Goal: Task Accomplishment & Management: Use online tool/utility

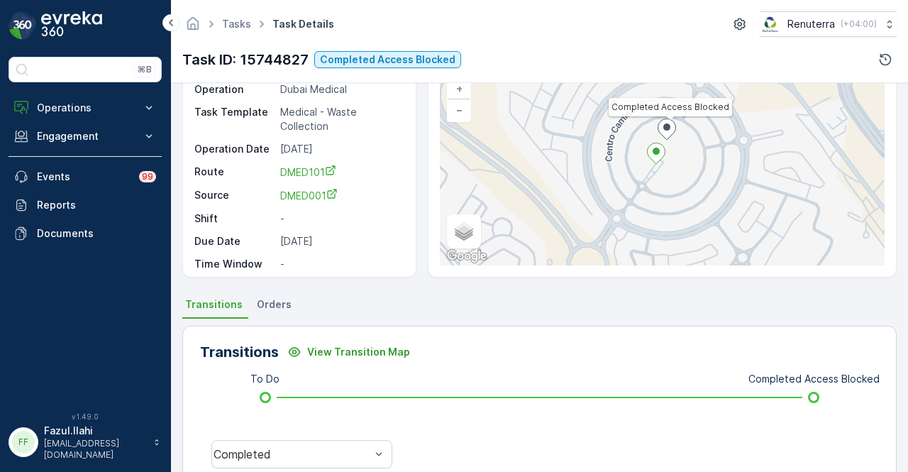
scroll to position [284, 0]
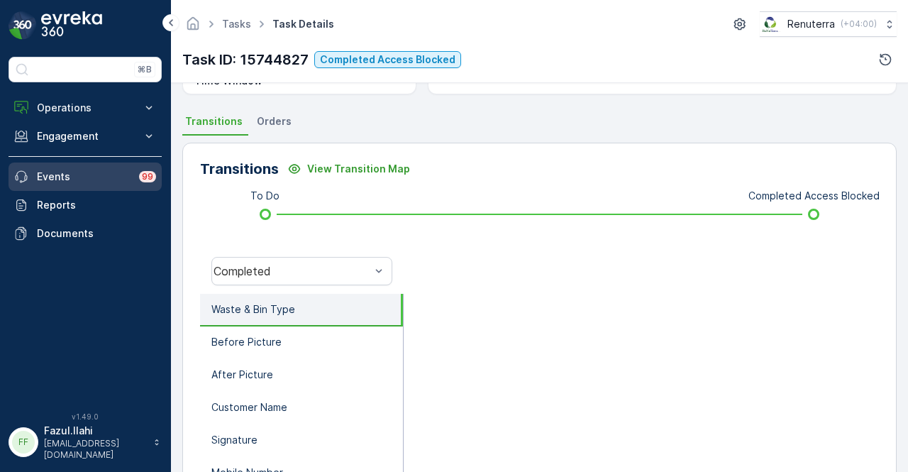
click at [126, 184] on link "Events 99" at bounding box center [85, 176] width 153 height 28
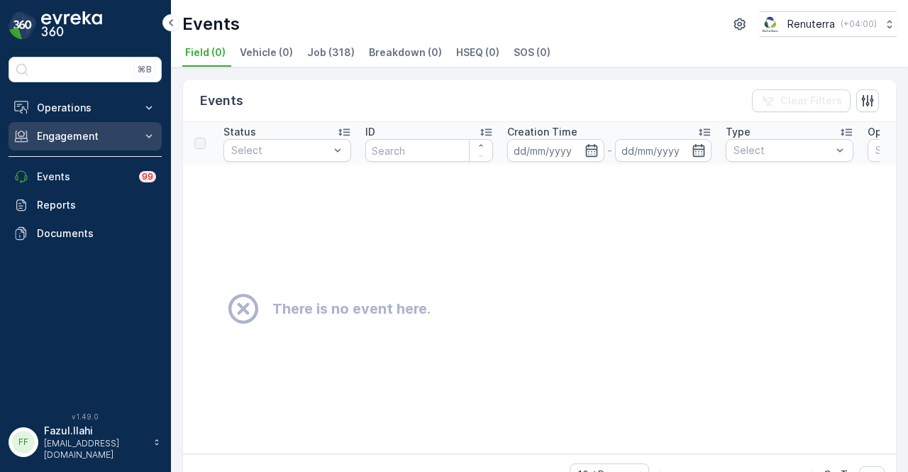
click at [124, 147] on button "Engagement" at bounding box center [85, 136] width 153 height 28
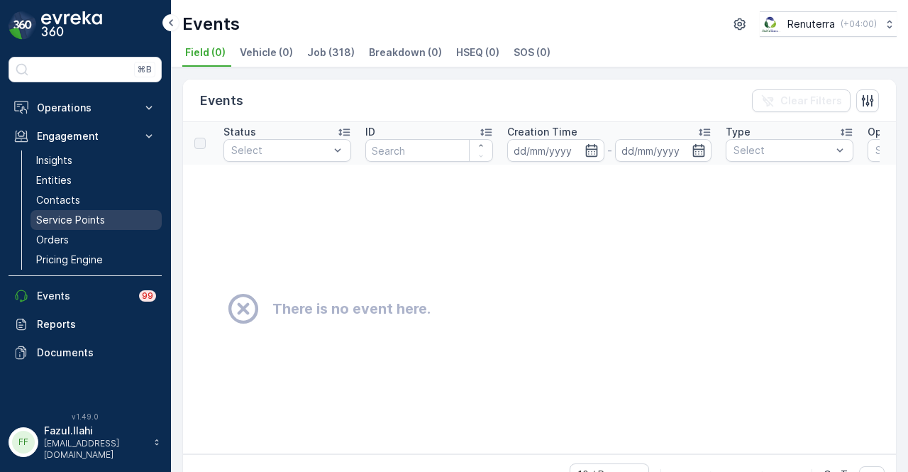
click at [111, 215] on link "Service Points" at bounding box center [95, 220] width 131 height 20
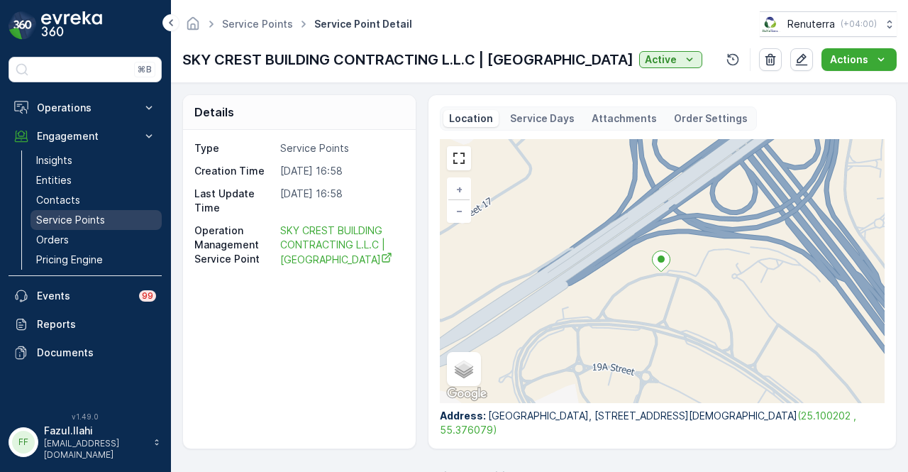
click at [95, 210] on link "Service Points" at bounding box center [95, 220] width 131 height 20
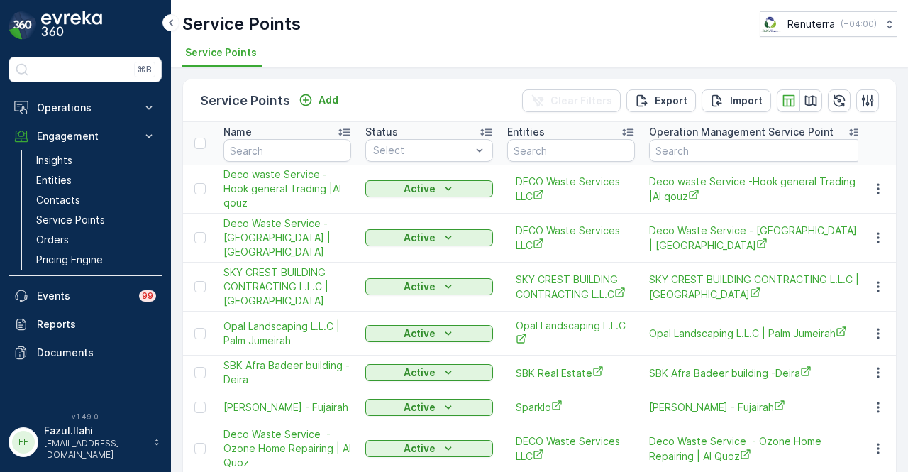
click at [246, 148] on input "text" at bounding box center [287, 150] width 128 height 23
type input "anj"
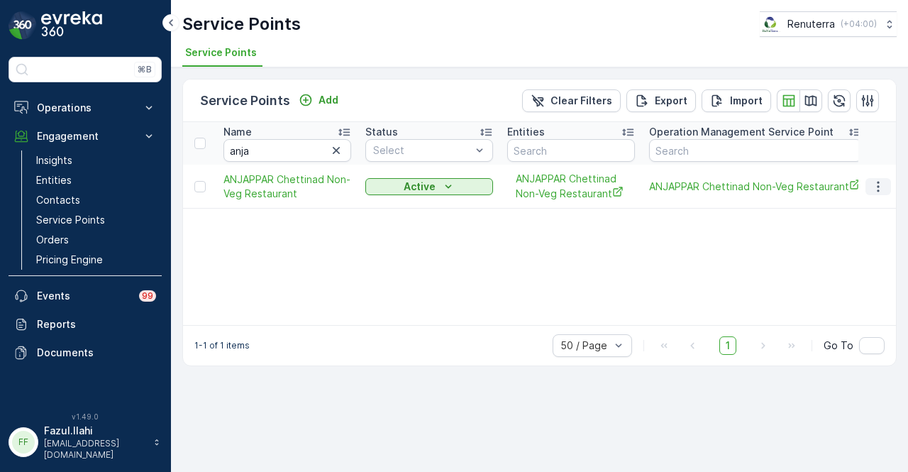
click at [870, 183] on button "button" at bounding box center [878, 186] width 26 height 17
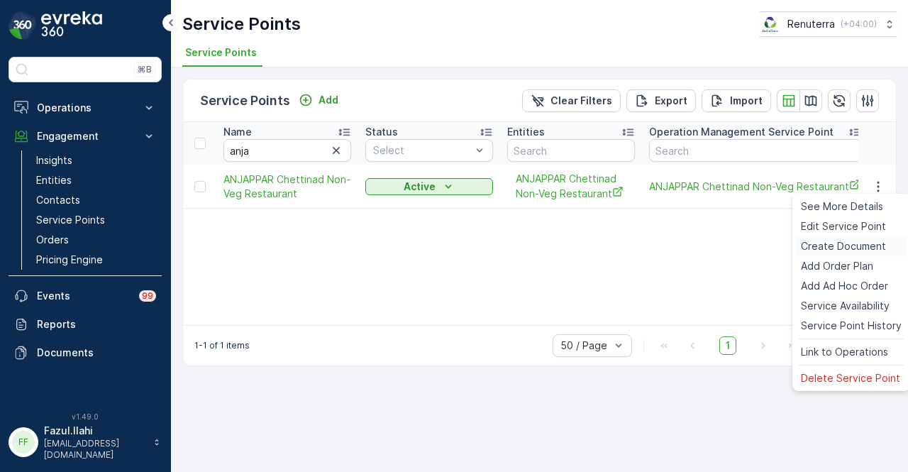
click at [878, 242] on span "Create Document" at bounding box center [843, 246] width 85 height 14
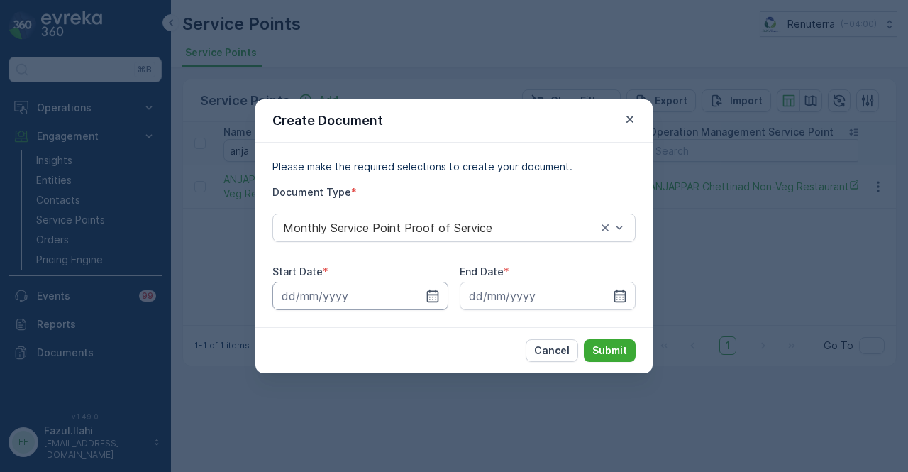
click at [423, 288] on input at bounding box center [360, 296] width 176 height 28
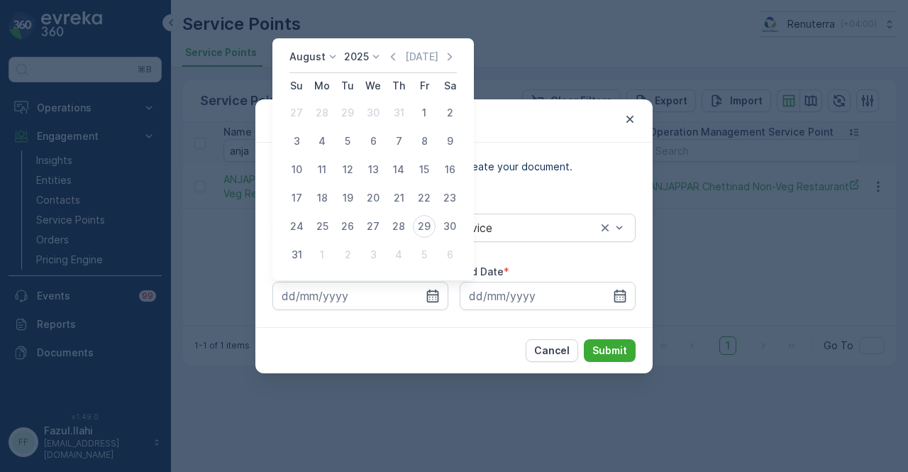
click at [400, 46] on div "[DATE] [DATE] Su Mo Tu We Th Fr Sa 27 28 29 30 31 1 2 3 4 5 6 7 8 9 10 11 12 13…" at bounding box center [372, 159] width 201 height 242
click at [396, 58] on icon "button" at bounding box center [393, 57] width 14 height 14
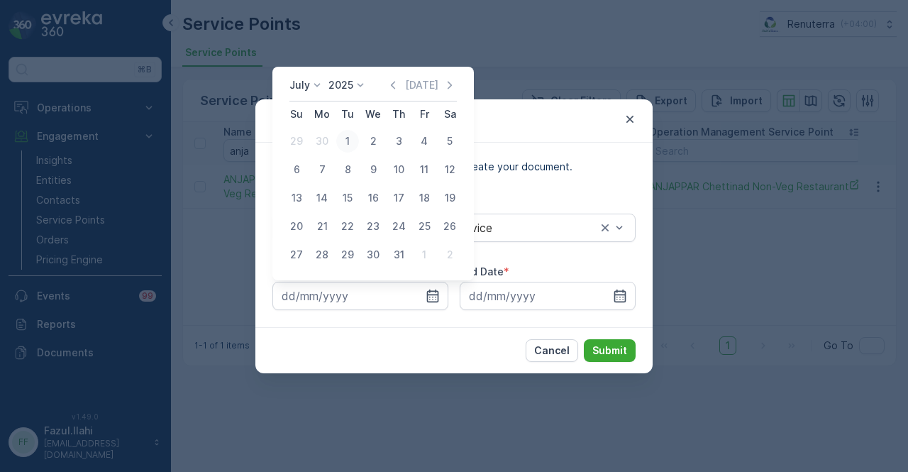
click at [350, 143] on div "1" at bounding box center [347, 141] width 23 height 23
type input "[DATE]"
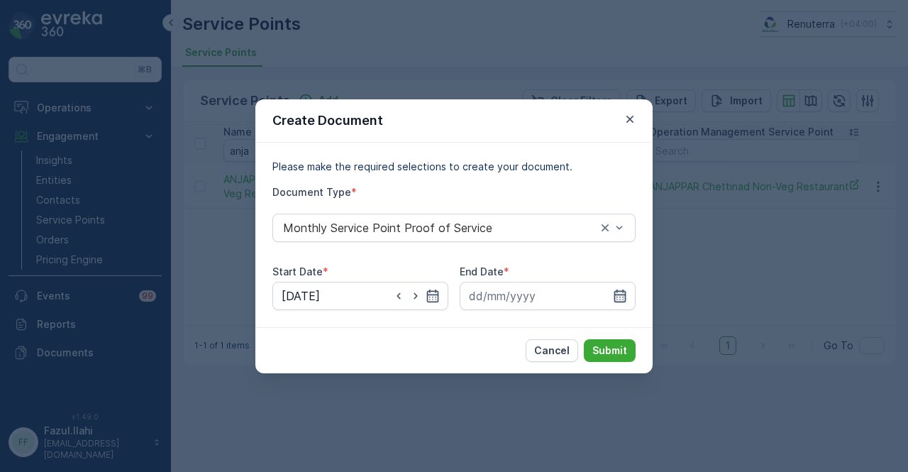
click at [624, 299] on icon "button" at bounding box center [620, 296] width 14 height 14
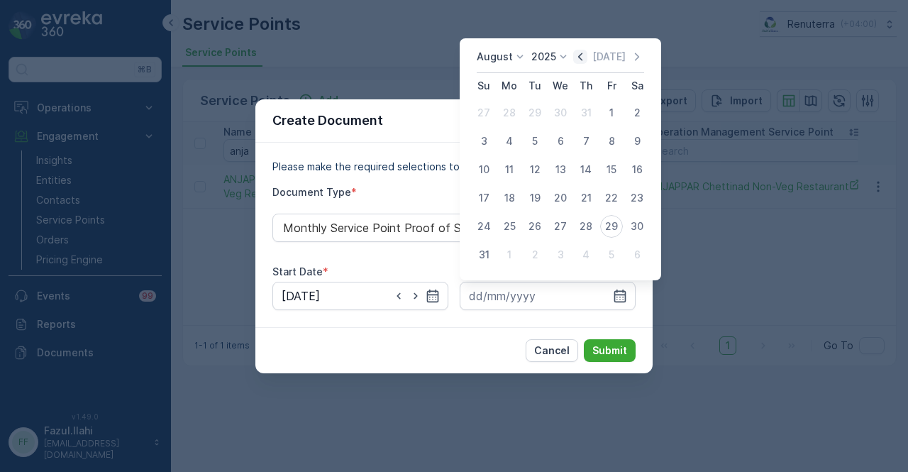
click at [587, 57] on icon "button" at bounding box center [580, 57] width 14 height 14
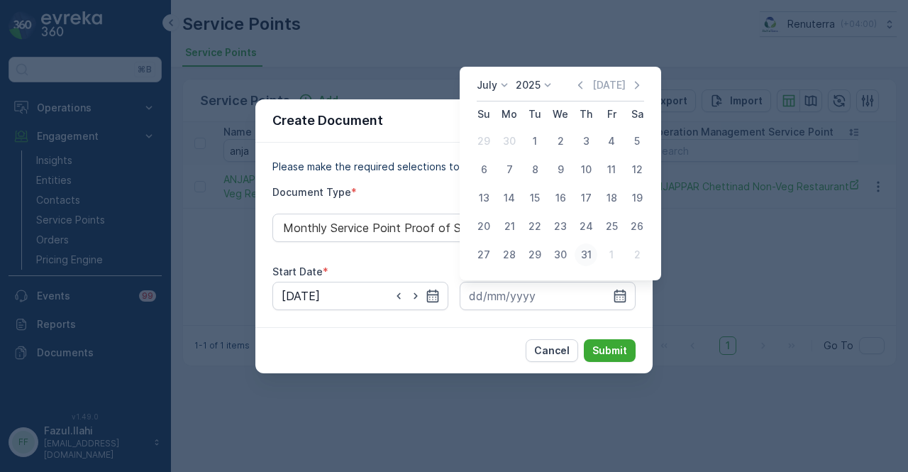
click at [589, 251] on div "31" at bounding box center [585, 254] width 23 height 23
type input "[DATE]"
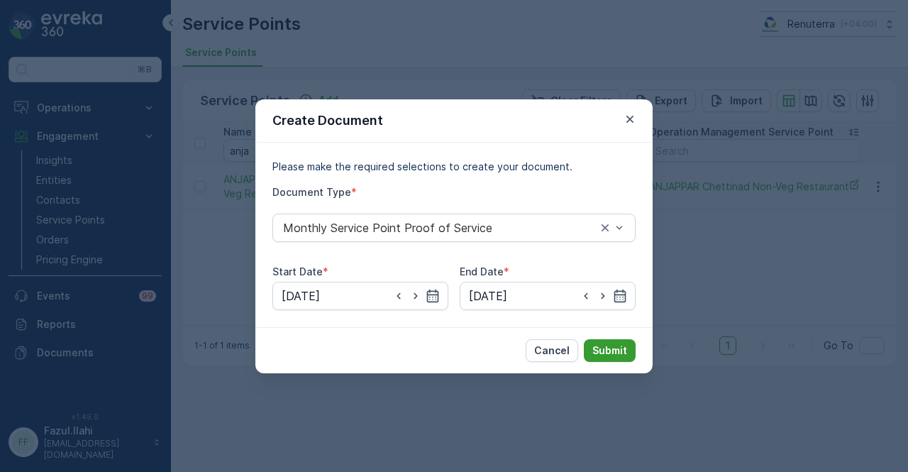
click at [611, 343] on p "Submit" at bounding box center [609, 350] width 35 height 14
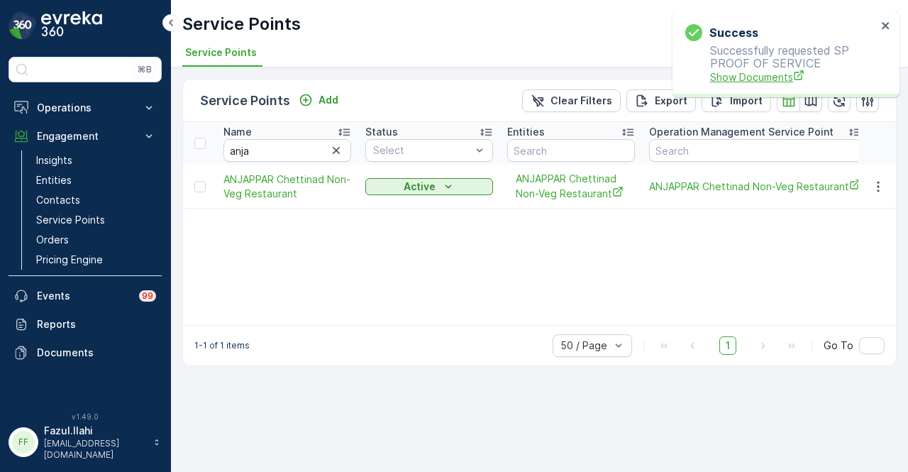
click at [750, 82] on span "Show Documents" at bounding box center [793, 77] width 167 height 15
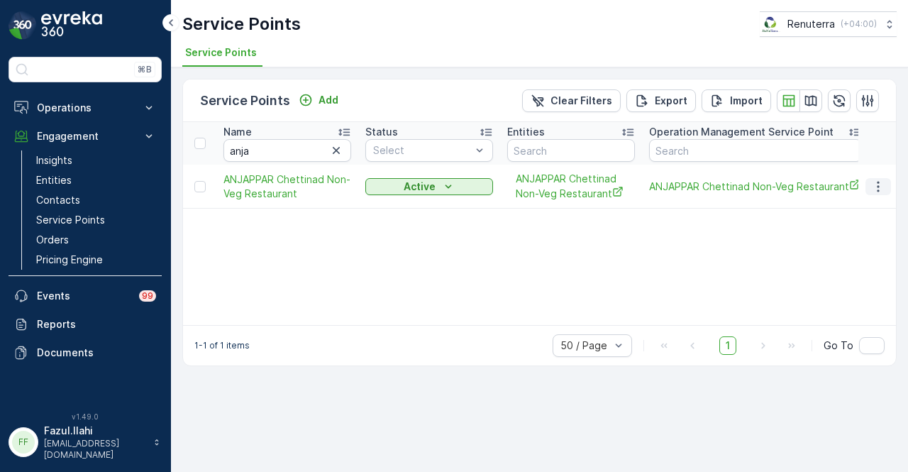
click at [874, 185] on icon "button" at bounding box center [878, 186] width 14 height 14
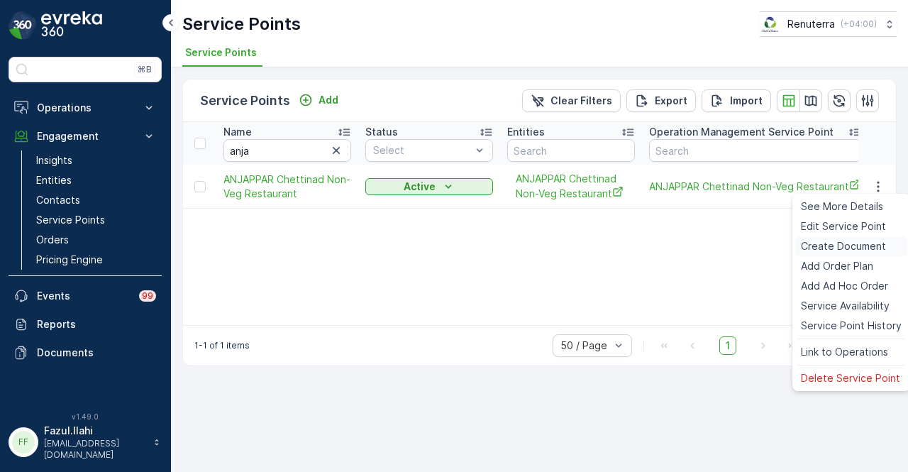
click at [847, 253] on span "Create Document" at bounding box center [843, 246] width 85 height 14
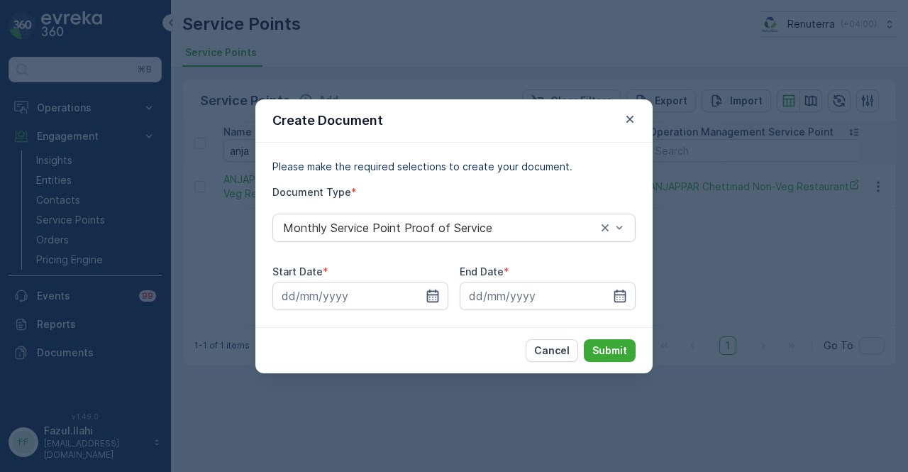
click at [433, 289] on icon "button" at bounding box center [433, 296] width 14 height 14
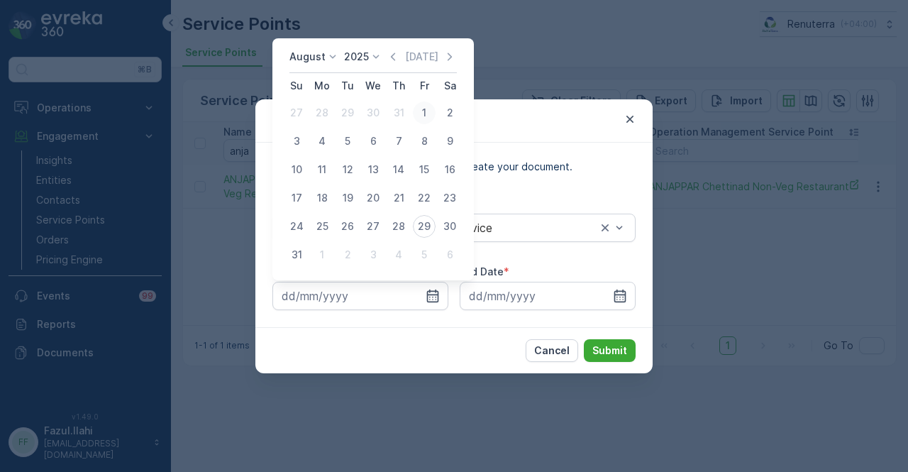
click at [416, 115] on div "1" at bounding box center [424, 112] width 23 height 23
type input "[DATE]"
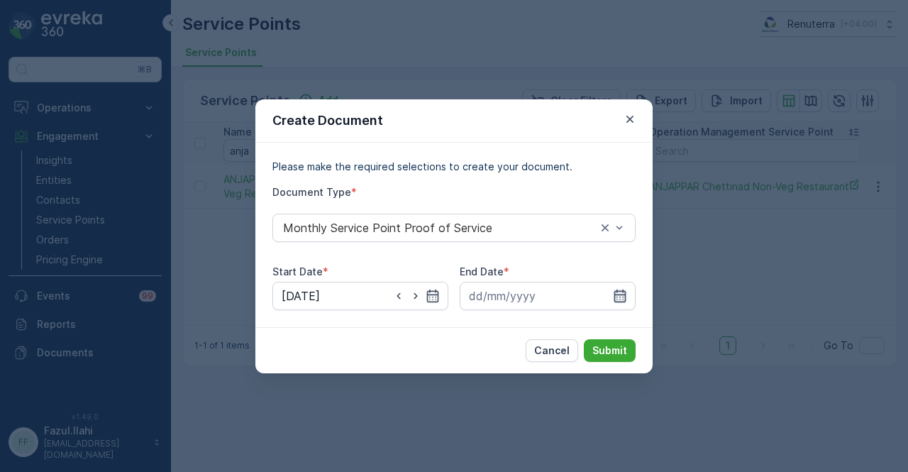
click at [618, 293] on icon "button" at bounding box center [620, 296] width 14 height 14
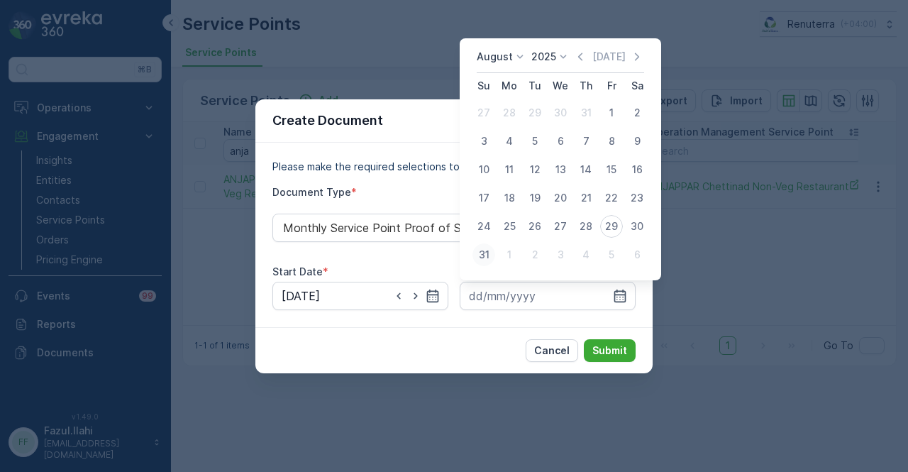
click at [489, 249] on div "31" at bounding box center [483, 254] width 23 height 23
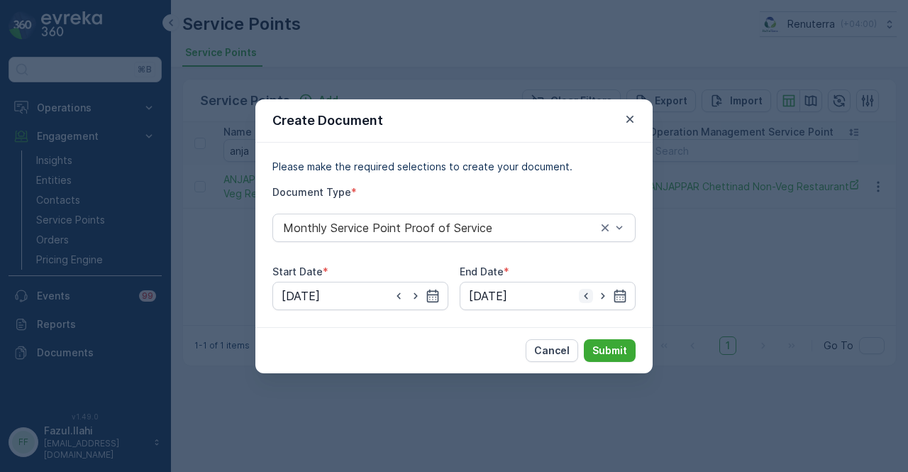
click at [582, 297] on icon "button" at bounding box center [586, 296] width 14 height 14
type input "[DATE]"
click at [606, 343] on p "Submit" at bounding box center [609, 350] width 35 height 14
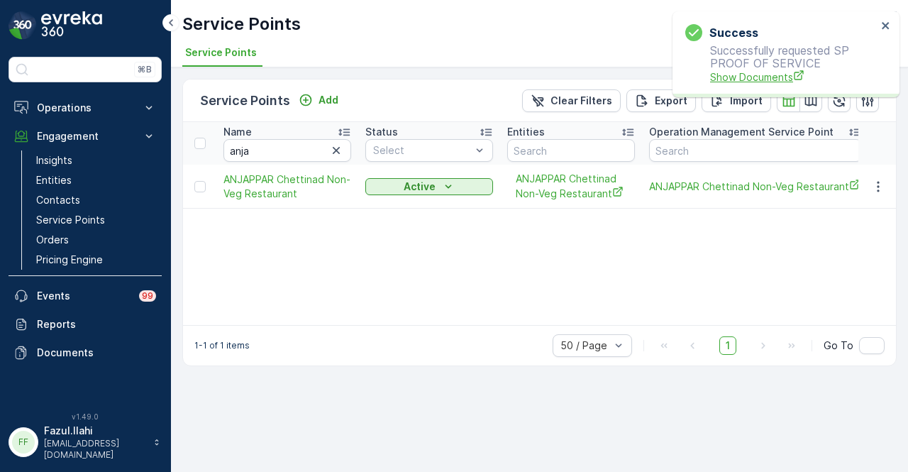
click at [739, 76] on span "Show Documents" at bounding box center [793, 77] width 167 height 15
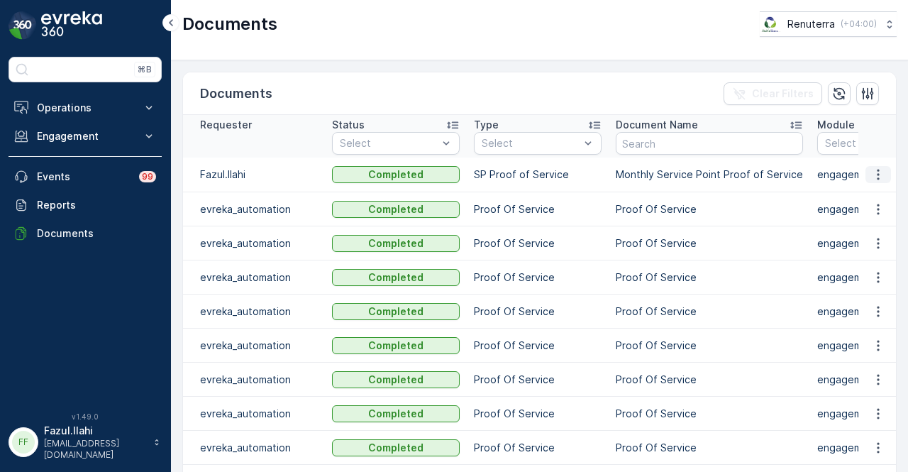
click at [879, 174] on icon "button" at bounding box center [878, 174] width 14 height 14
drag, startPoint x: 879, startPoint y: 181, endPoint x: 879, endPoint y: 189, distance: 8.5
click at [879, 189] on span "See Details" at bounding box center [874, 194] width 55 height 14
click at [445, 89] on div "Documents Clear Filters" at bounding box center [539, 93] width 713 height 43
click at [882, 176] on icon "button" at bounding box center [878, 174] width 14 height 14
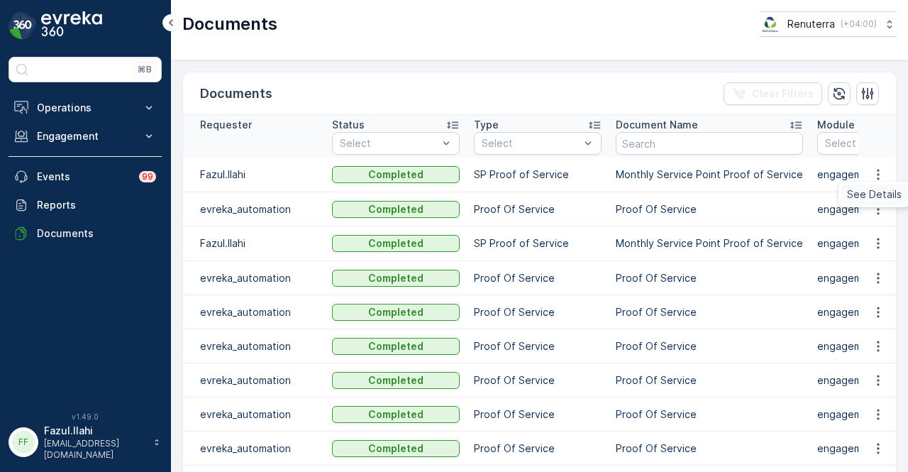
drag, startPoint x: 882, startPoint y: 179, endPoint x: 877, endPoint y: 196, distance: 18.4
click at [877, 196] on span "See Details" at bounding box center [874, 194] width 55 height 14
